Goal: Find specific page/section: Find specific page/section

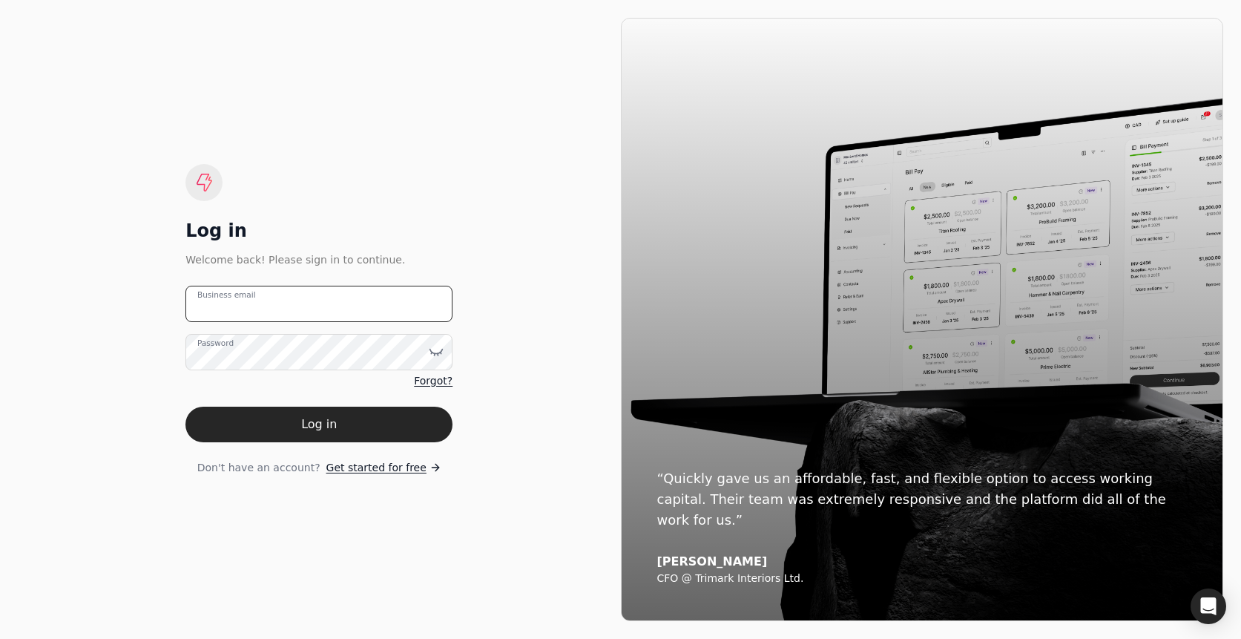
click at [346, 306] on email "Business email" at bounding box center [318, 304] width 267 height 36
click at [333, 316] on email "team+enviro" at bounding box center [318, 304] width 267 height 36
click at [323, 306] on email "team+enviro" at bounding box center [318, 304] width 267 height 36
type email "team+enviro@helloquickly.com"
click at [475, 205] on div "Log in Welcome back! Please sign in to continue. team+enviro@helloquickly.com B…" at bounding box center [319, 319] width 603 height 603
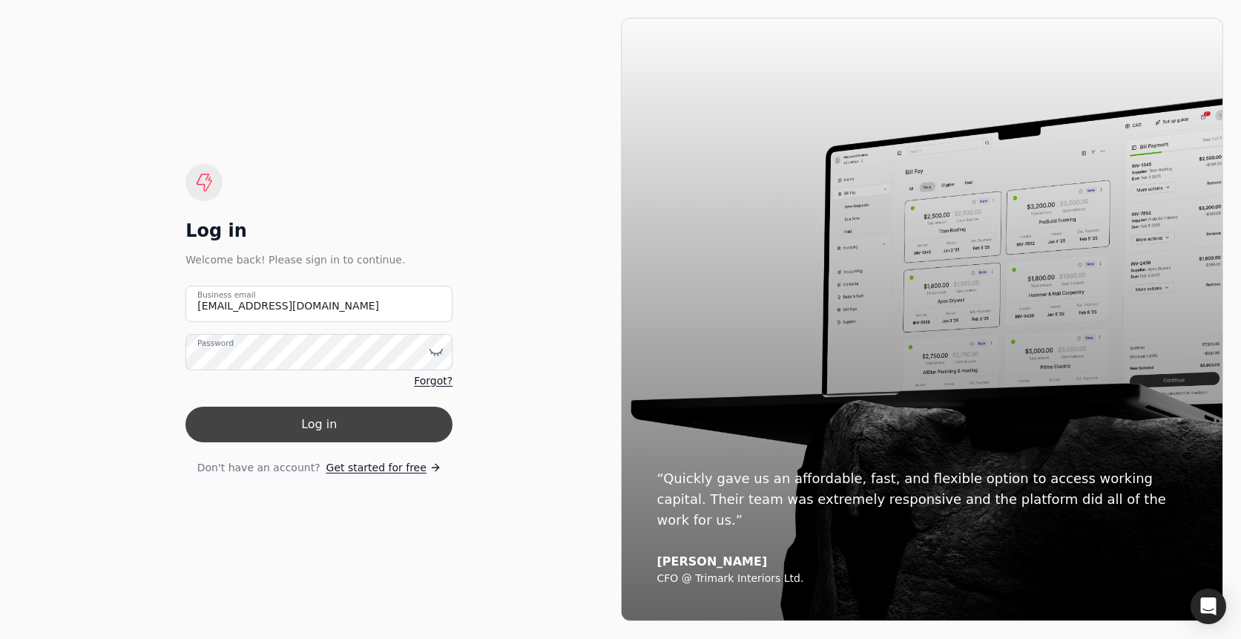
click at [401, 412] on button "Log in" at bounding box center [318, 424] width 267 height 36
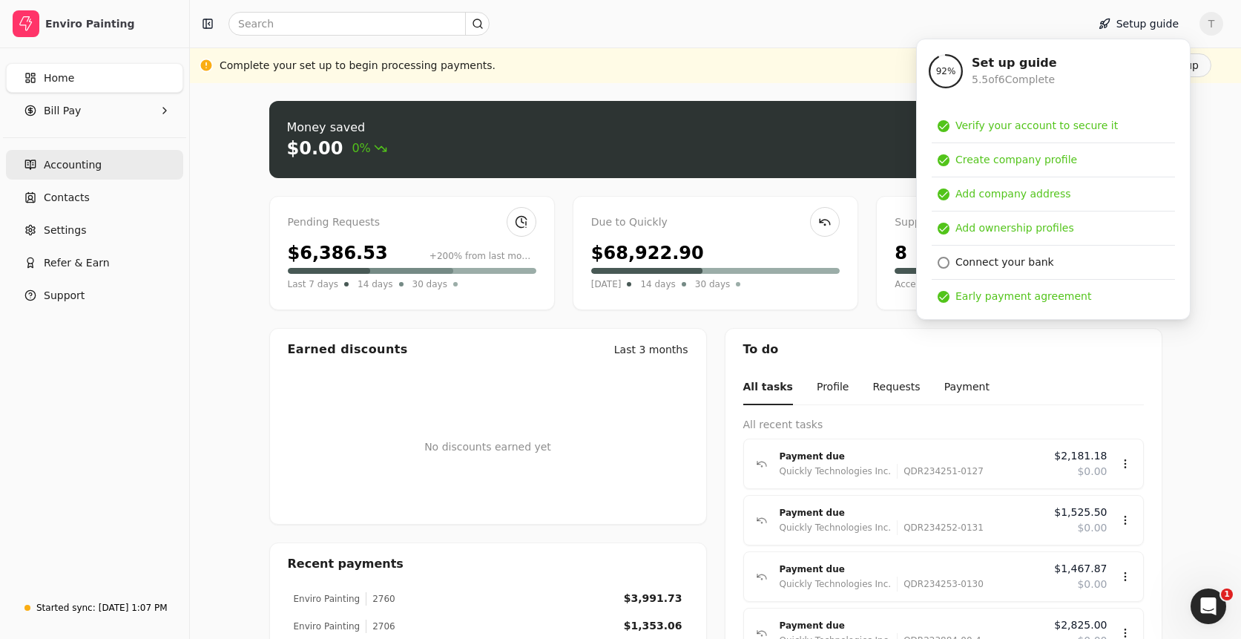
drag, startPoint x: 96, startPoint y: 155, endPoint x: 132, endPoint y: 176, distance: 41.2
click at [96, 155] on link "Accounting" at bounding box center [94, 165] width 177 height 30
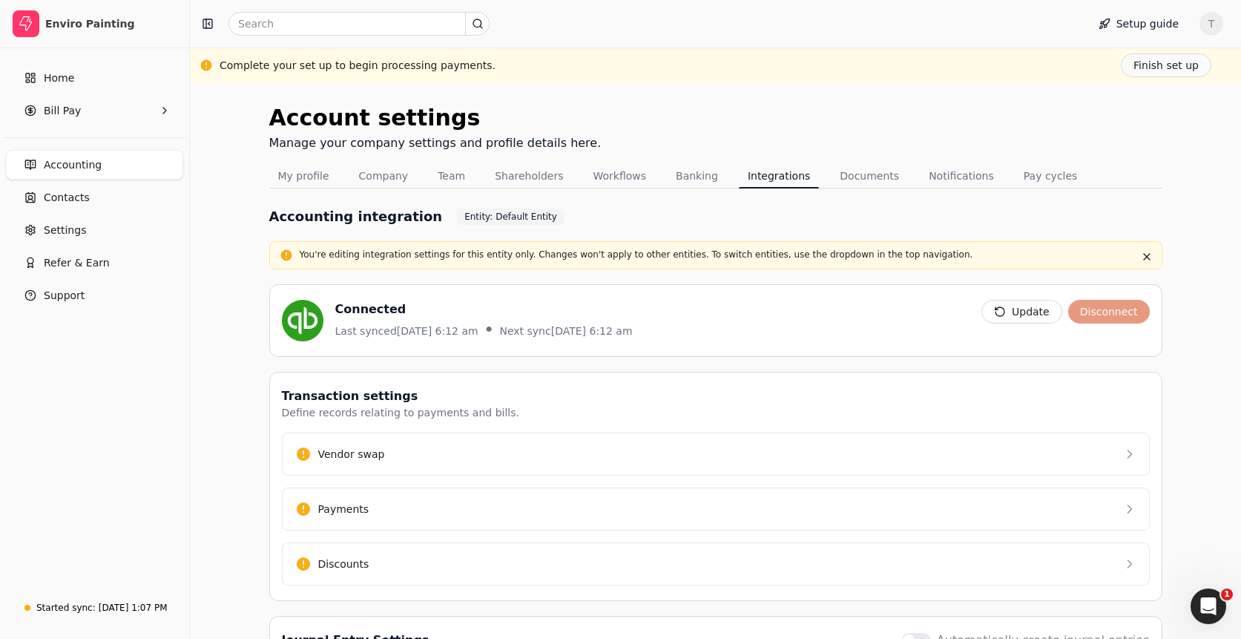
drag, startPoint x: 522, startPoint y: 324, endPoint x: 768, endPoint y: 326, distance: 245.5
click at [768, 326] on div "Connected Last synced Sep 15, 6:12 am • Next sync Sep 16, 6:12 am" at bounding box center [626, 321] width 688 height 42
drag, startPoint x: 583, startPoint y: 310, endPoint x: 710, endPoint y: 330, distance: 128.4
click at [710, 330] on div "Connected Last synced Sep 15, 6:12 am • Next sync Sep 16, 6:12 am" at bounding box center [626, 321] width 688 height 42
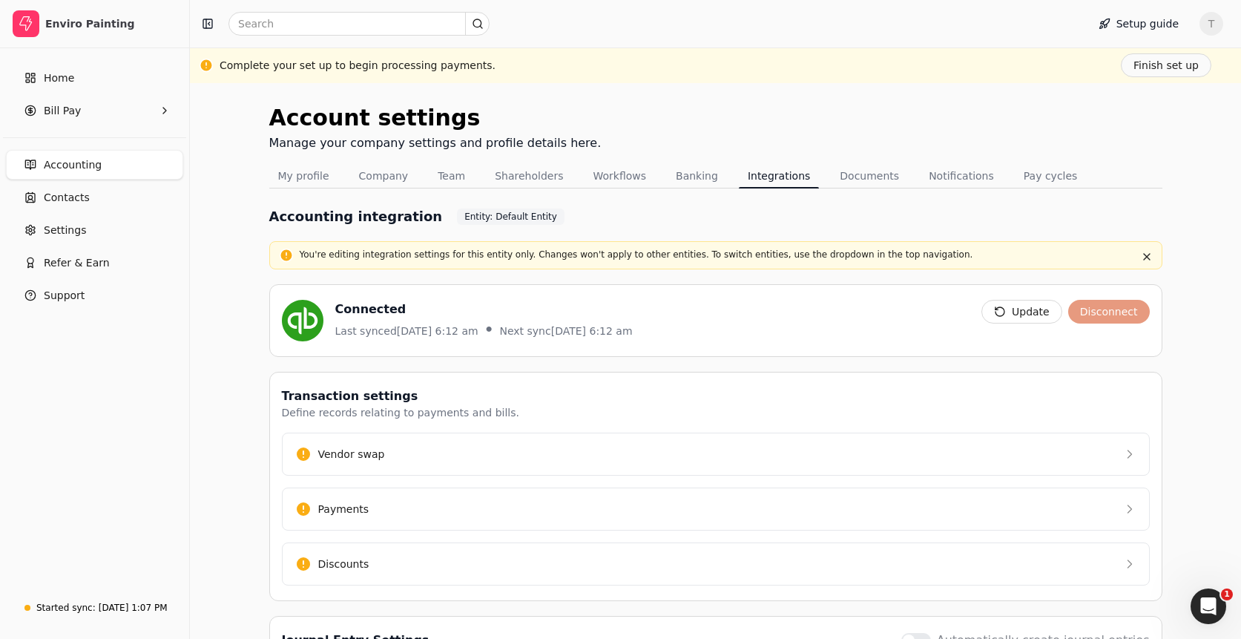
drag, startPoint x: 710, startPoint y: 330, endPoint x: 702, endPoint y: 349, distance: 20.7
click at [710, 330] on div "Connected Last synced Sep 15, 6:12 am • Next sync Sep 16, 6:12 am" at bounding box center [626, 321] width 688 height 42
drag, startPoint x: 722, startPoint y: 348, endPoint x: 470, endPoint y: 303, distance: 255.3
click at [398, 297] on div "Connected Last synced Sep 15, 6:12 am • Next sync Sep 16, 6:12 am Update Discon…" at bounding box center [715, 320] width 893 height 73
click at [803, 310] on div "Connected Last synced Sep 15, 6:12 am • Next sync Sep 16, 6:12 am" at bounding box center [626, 321] width 688 height 42
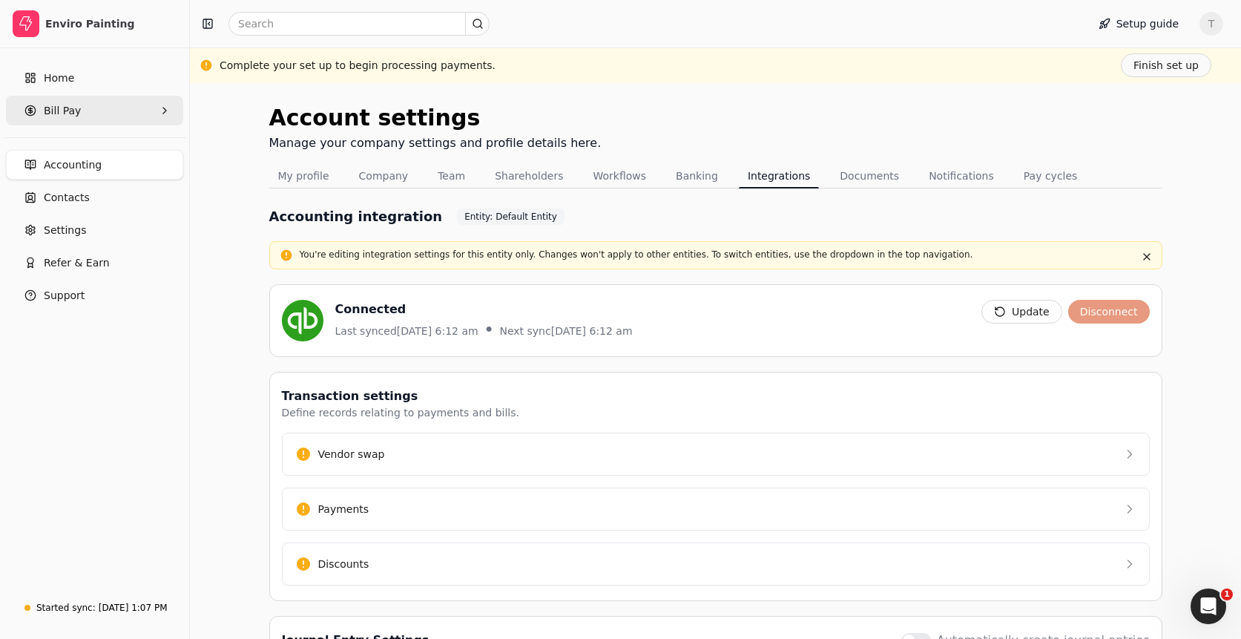
drag, startPoint x: 103, startPoint y: 108, endPoint x: 100, endPoint y: 122, distance: 13.7
click at [103, 108] on Pay "Bill Pay" at bounding box center [94, 111] width 177 height 30
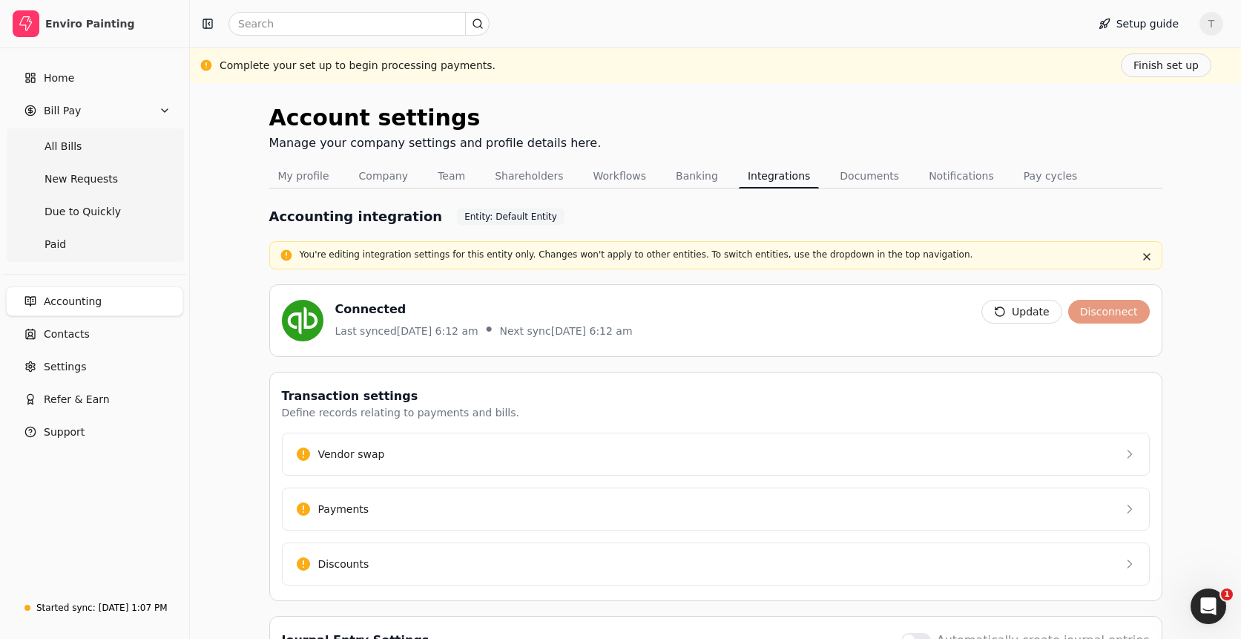
drag, startPoint x: 85, startPoint y: 146, endPoint x: 424, endPoint y: 204, distance: 343.1
click at [86, 146] on Bills "All Bills" at bounding box center [94, 146] width 171 height 30
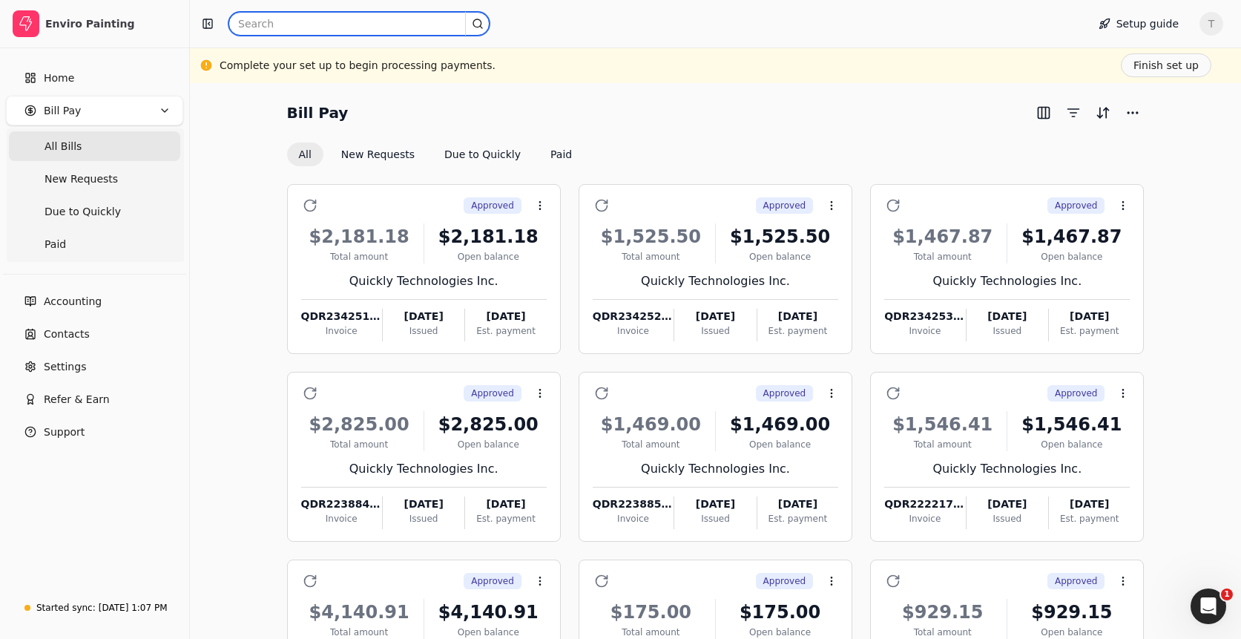
click at [273, 22] on input "text" at bounding box center [358, 24] width 261 height 24
paste input "Vans Pressure Cleaning Ltd."
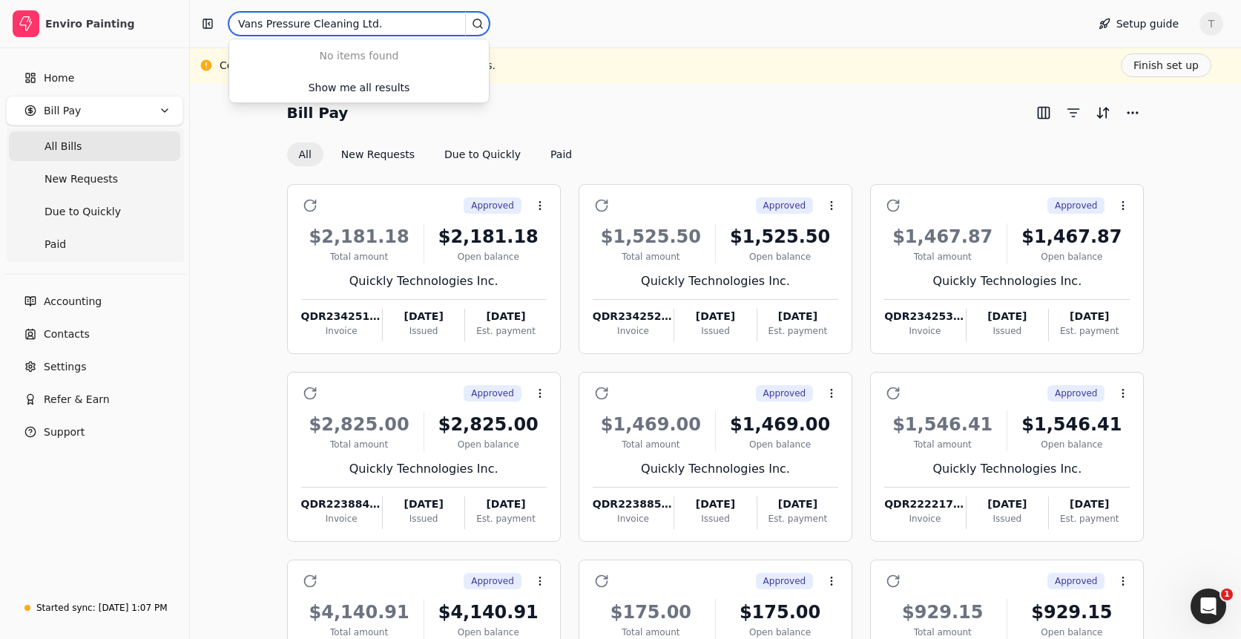
type input "Vans Pressure Cleaning Ltd."
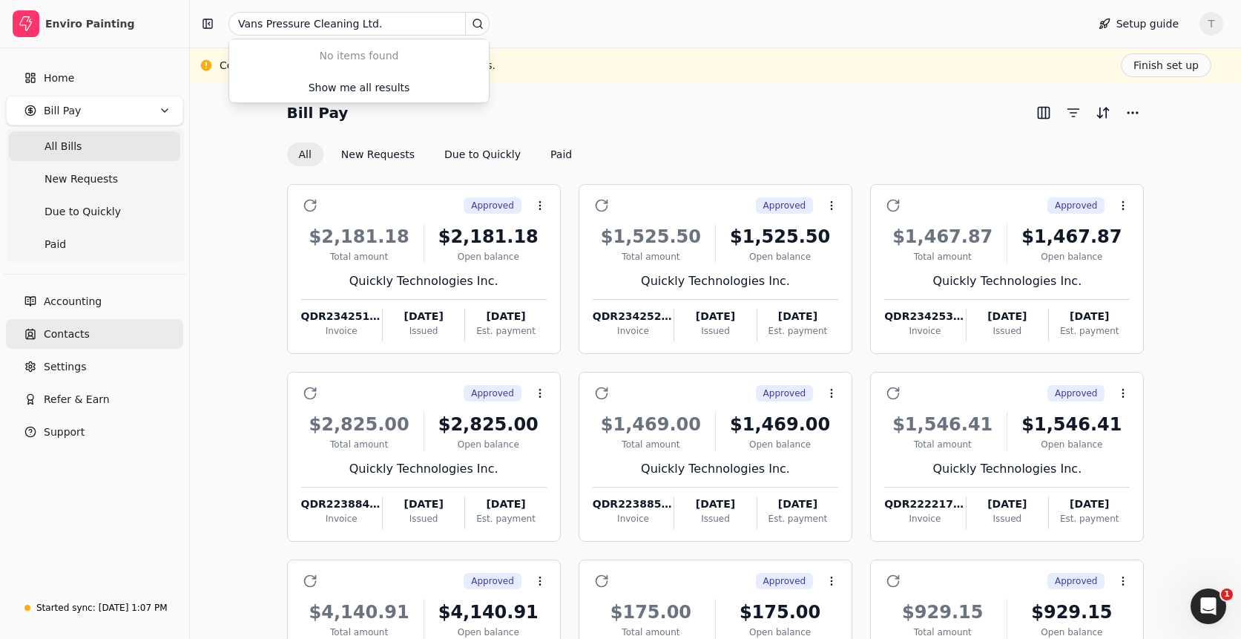
drag, startPoint x: 119, startPoint y: 332, endPoint x: 165, endPoint y: 324, distance: 46.0
click at [119, 332] on link "Contacts" at bounding box center [94, 334] width 177 height 30
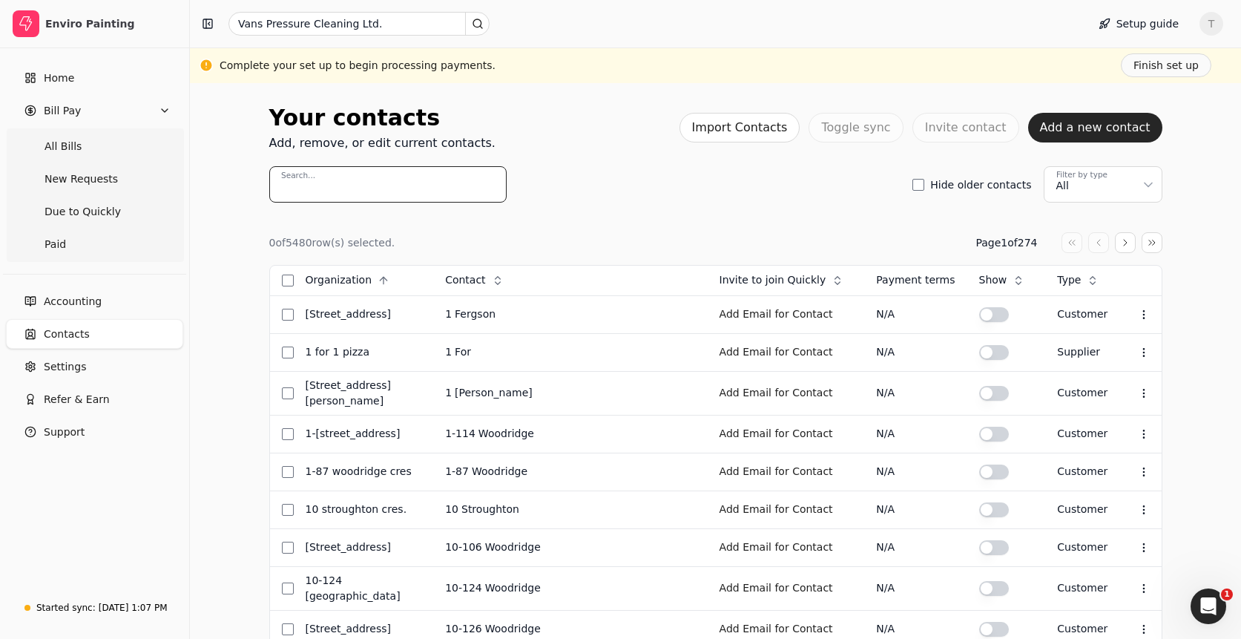
click at [402, 194] on input "Search..." at bounding box center [387, 184] width 237 height 36
paste input "Vans Pressure Cleaning Ltd."
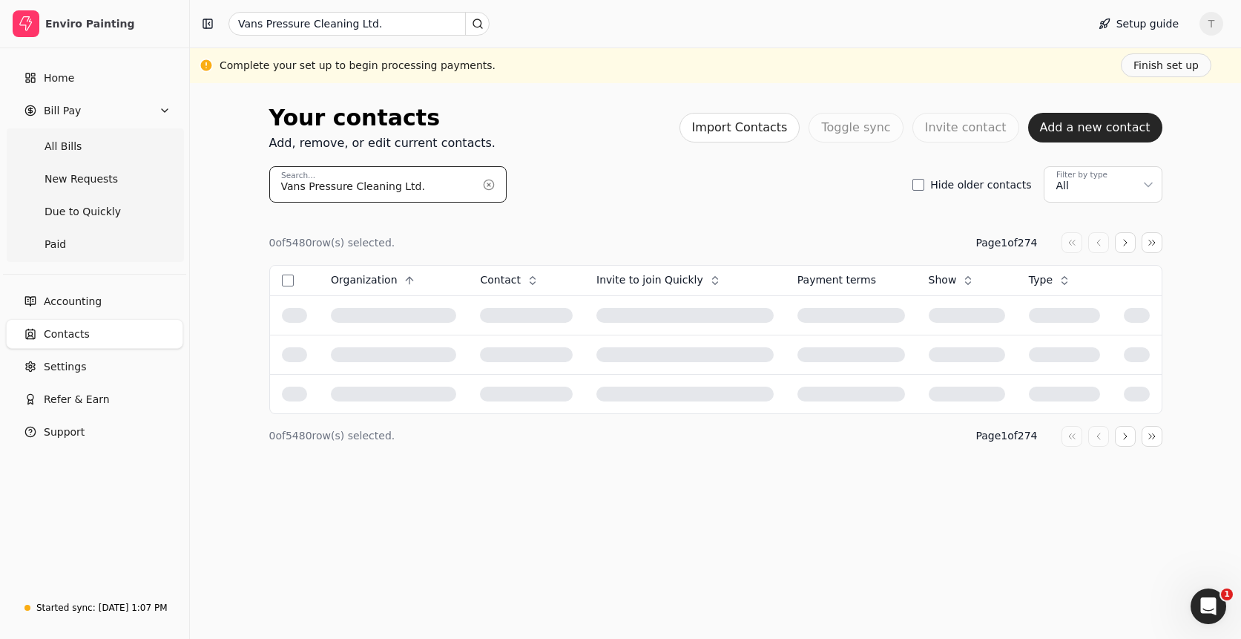
type input "Vans Pressure Cleaning Ltd."
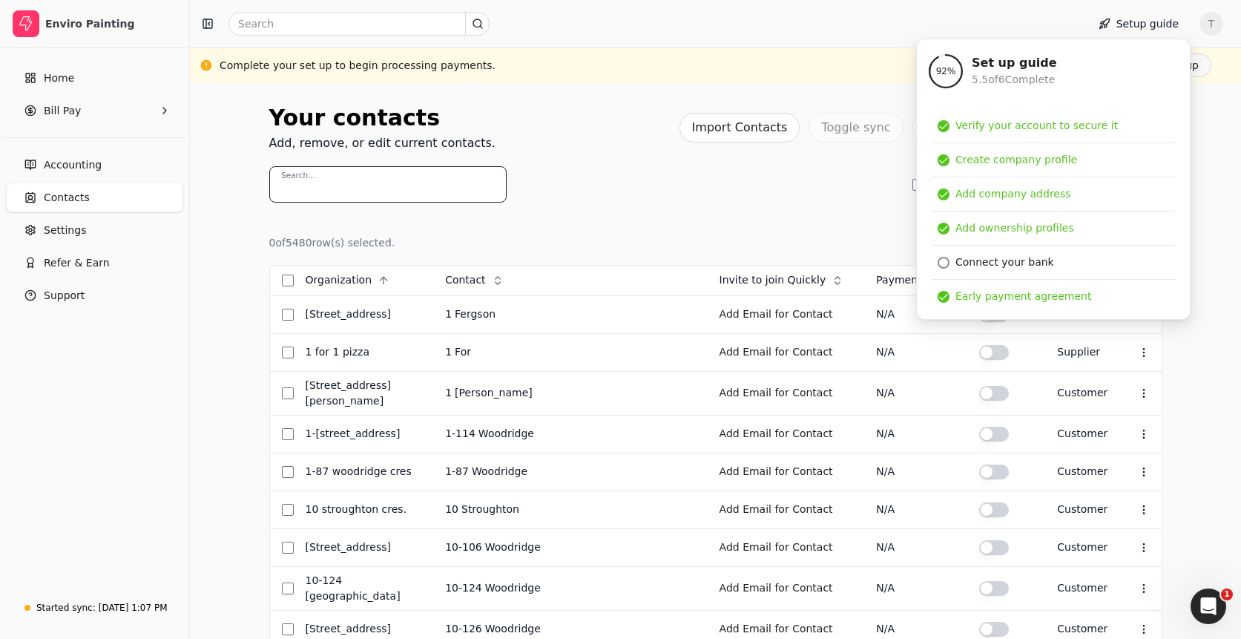
click at [398, 186] on input "Search..." at bounding box center [387, 184] width 237 height 36
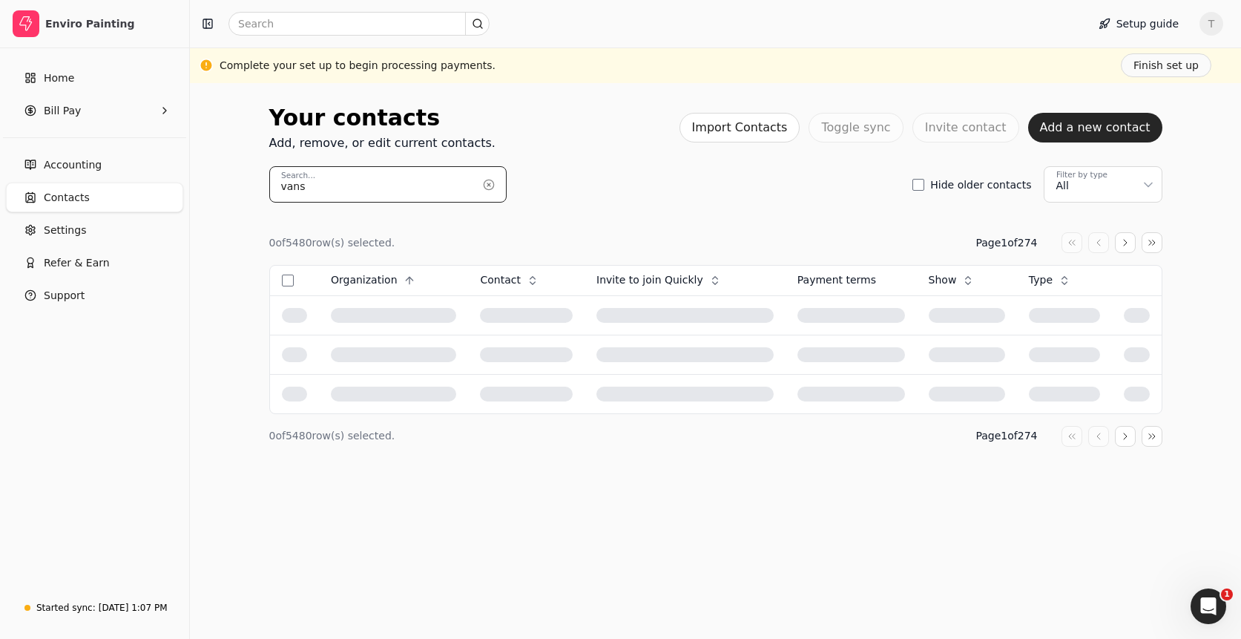
type input "vans"
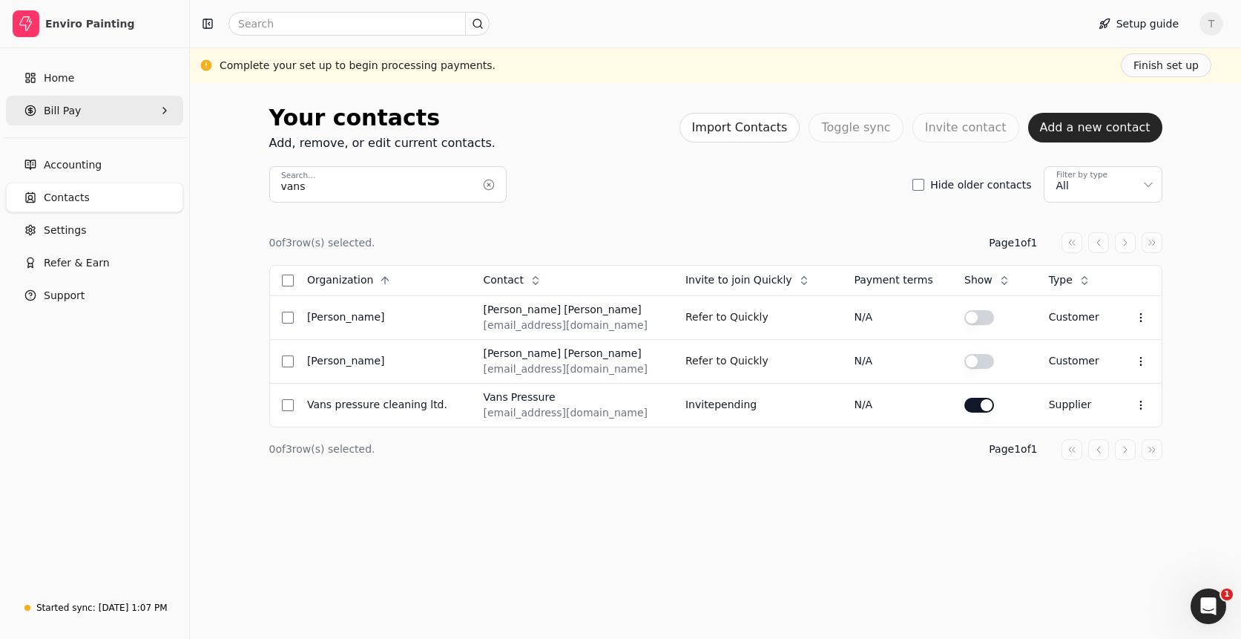
click at [82, 108] on Pay "Bill Pay" at bounding box center [94, 111] width 177 height 30
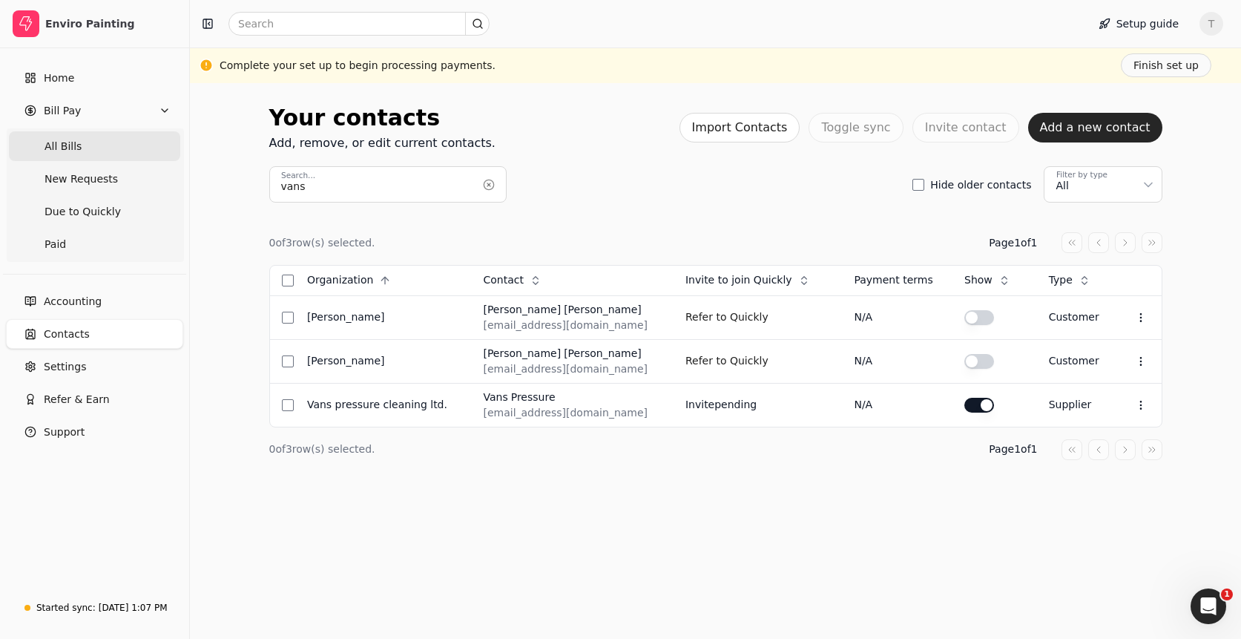
click at [87, 146] on Bills "All Bills" at bounding box center [94, 146] width 171 height 30
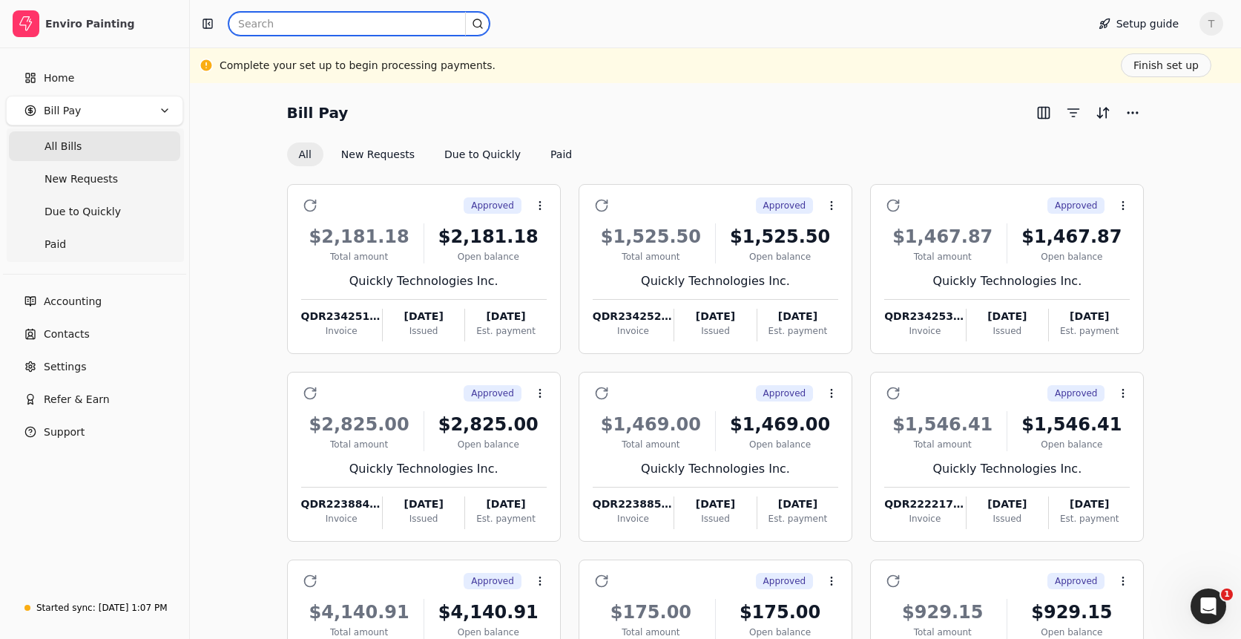
click at [303, 22] on input "text" at bounding box center [358, 24] width 261 height 24
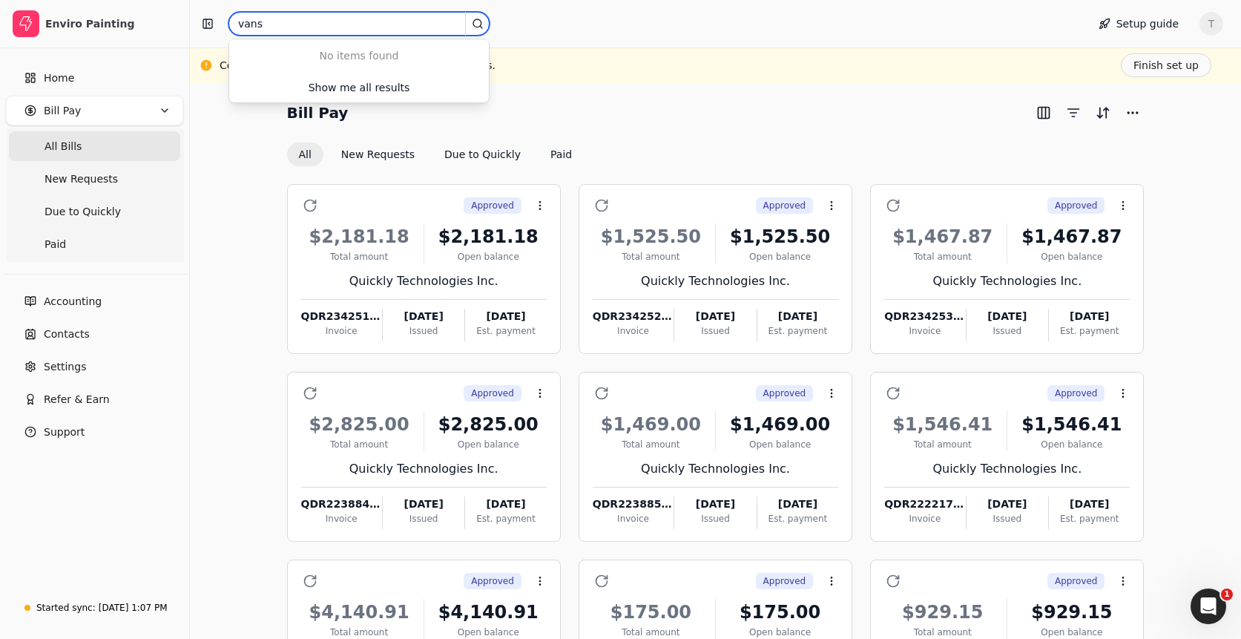
type input "vans"
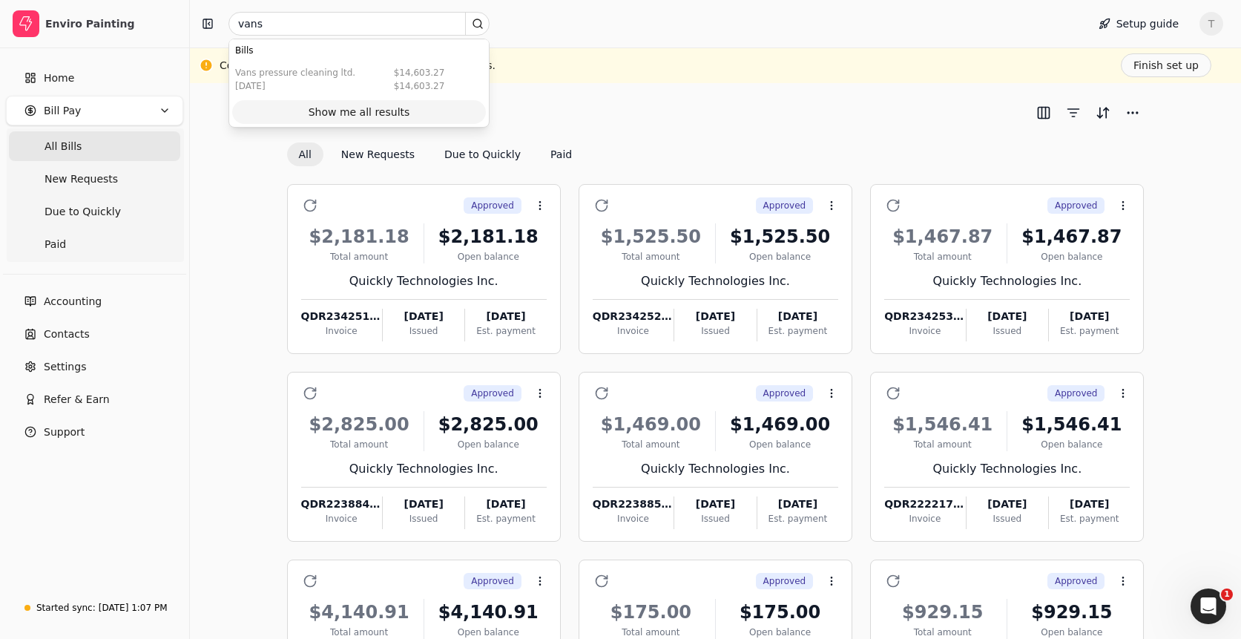
click at [383, 114] on div "Show me all results" at bounding box center [360, 113] width 102 height 16
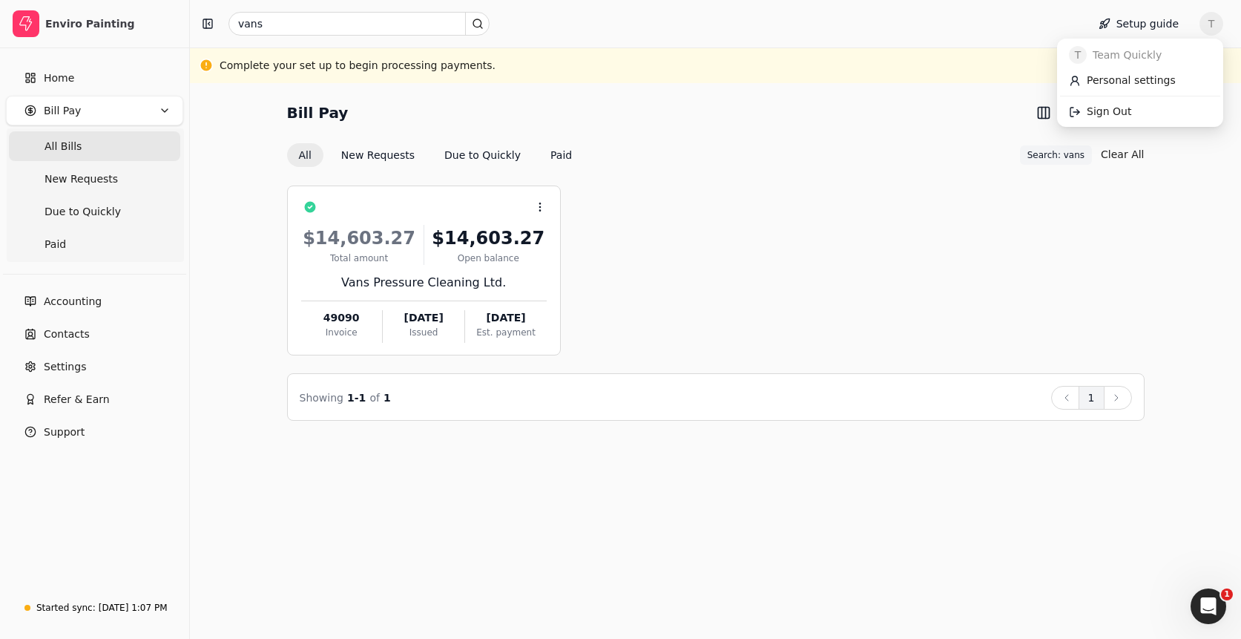
click at [1211, 24] on span "T" at bounding box center [1211, 24] width 24 height 24
click at [1167, 116] on link "Sign Out" at bounding box center [1140, 111] width 160 height 24
